Goal: Browse casually: Explore the website without a specific task or goal

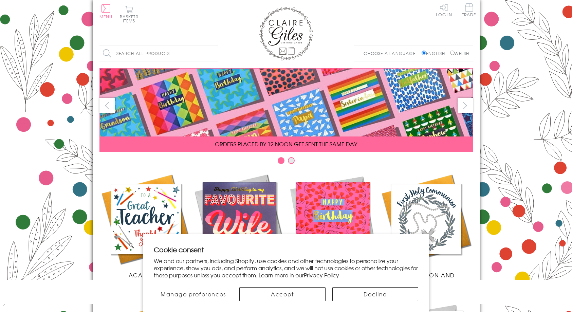
scroll to position [282, 0]
